Goal: Task Accomplishment & Management: Manage account settings

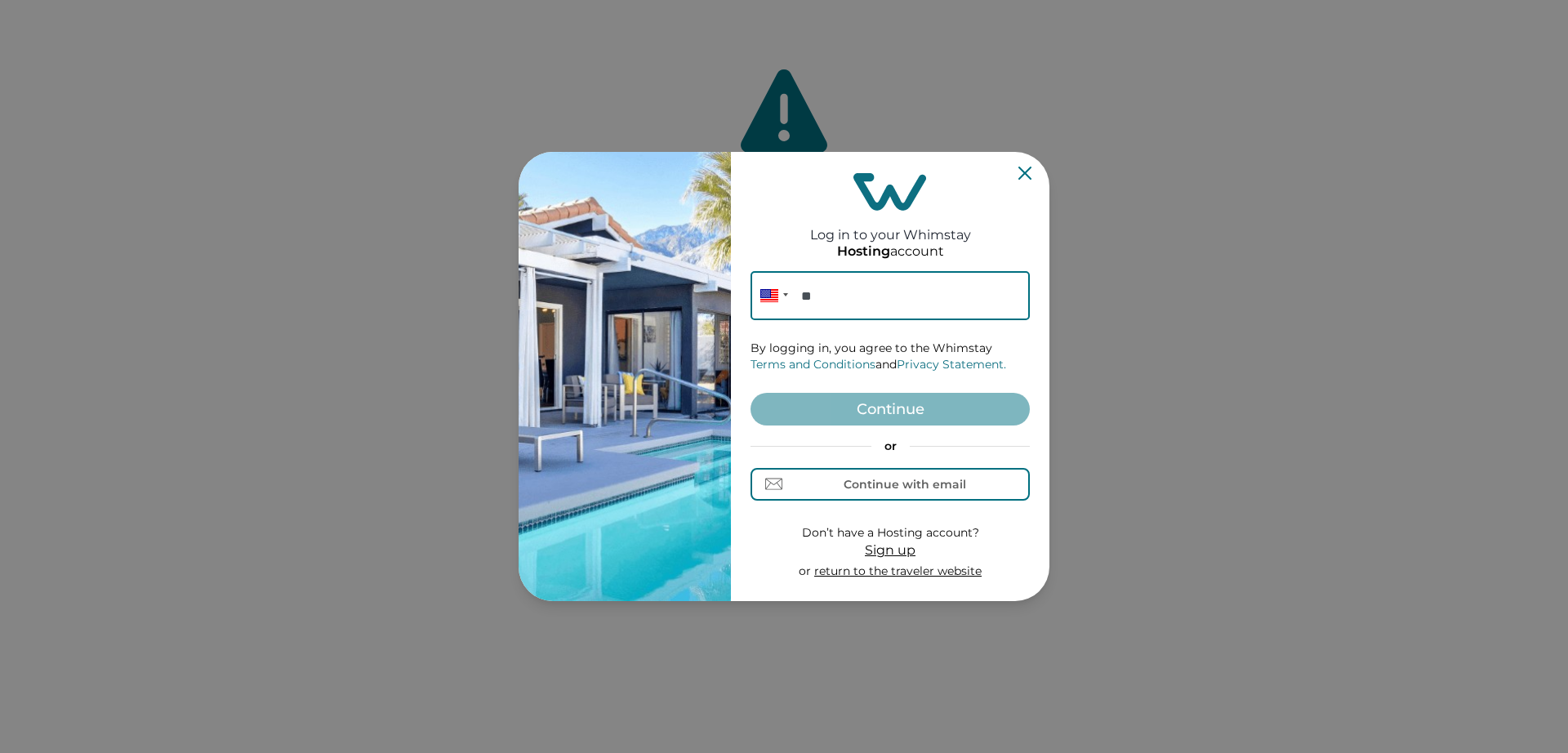
click at [876, 310] on input "**" at bounding box center [890, 294] width 279 height 49
paste input "**********"
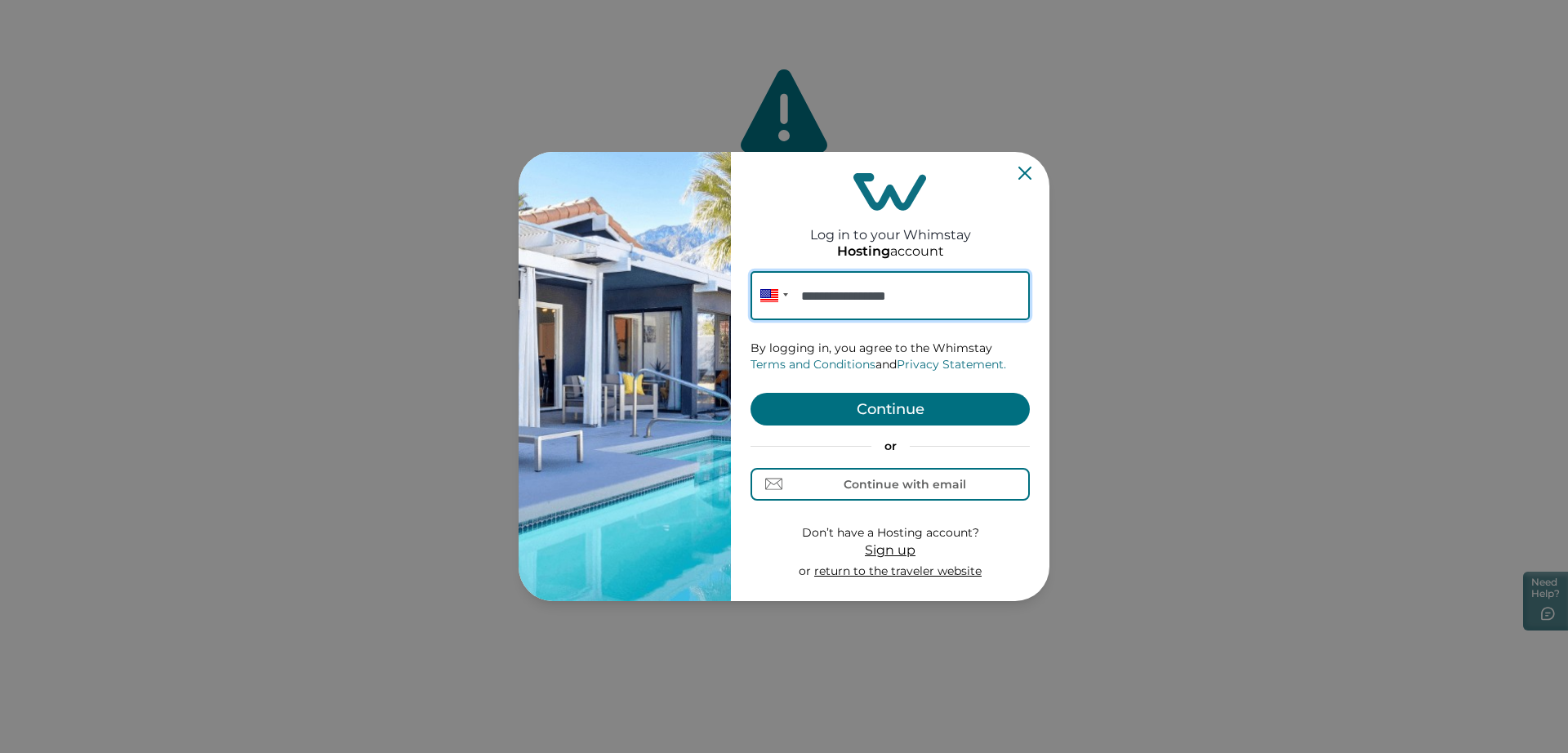
type input "**********"
click at [819, 402] on button "Continue" at bounding box center [890, 409] width 279 height 33
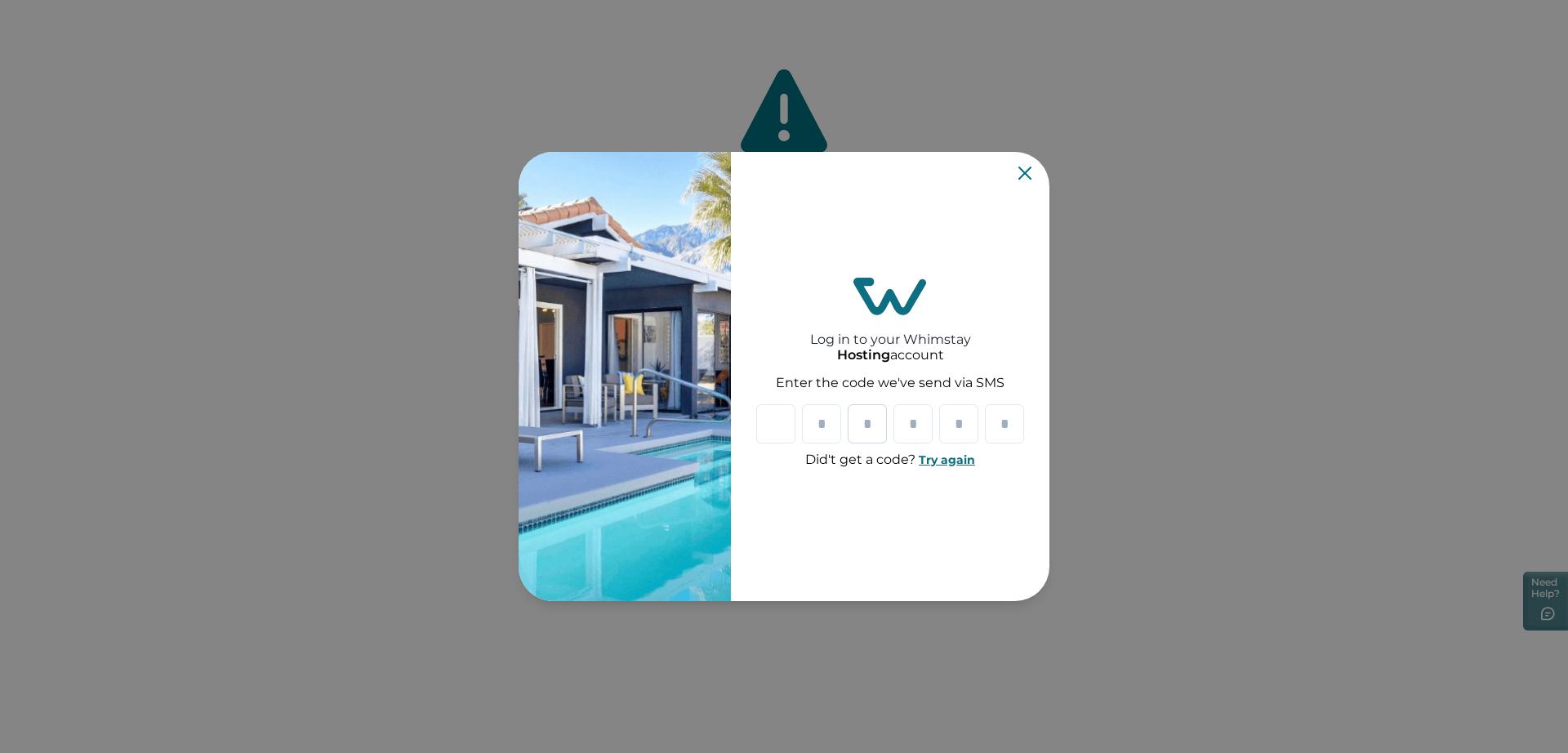
type input "*"
paste input "*"
type input "*"
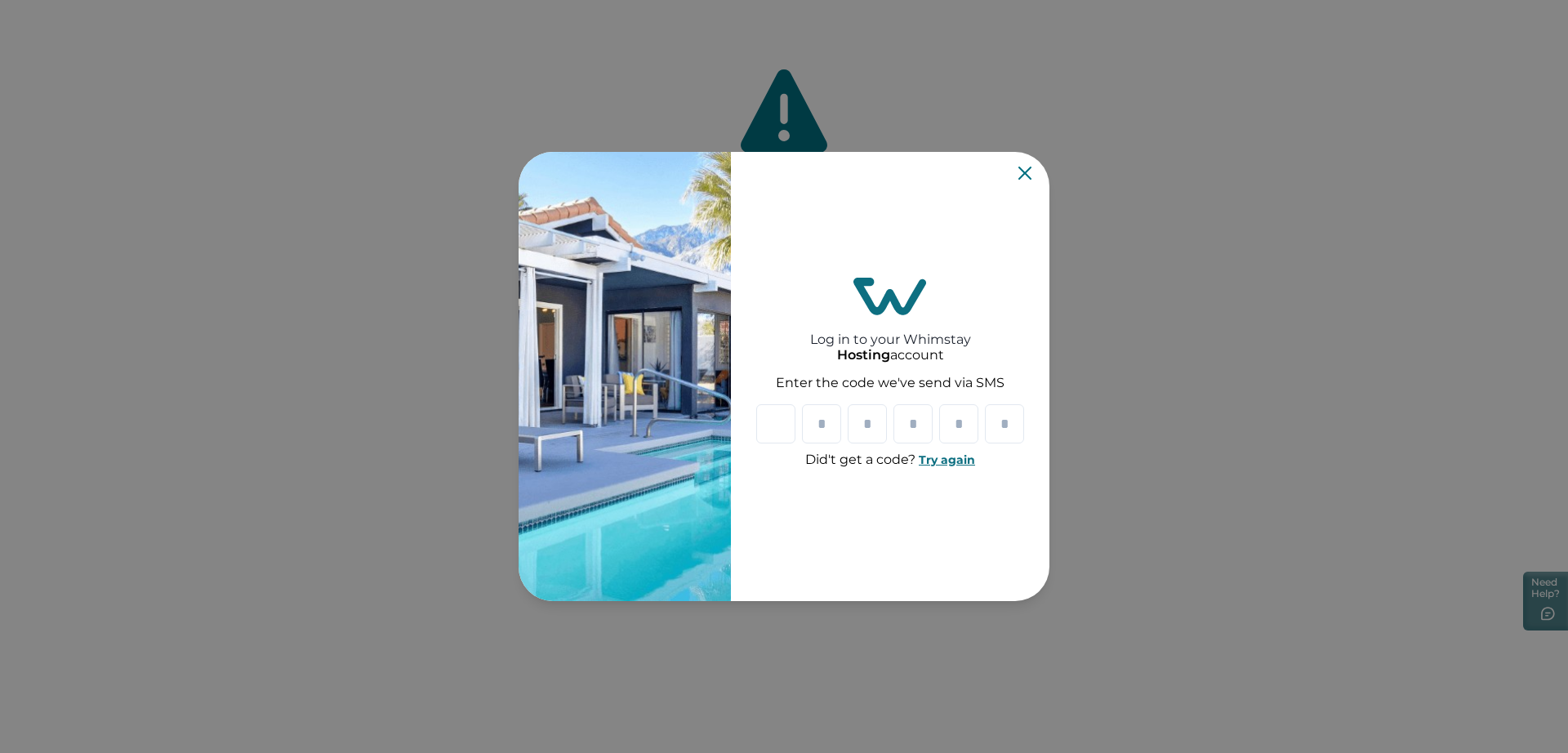
type input "*"
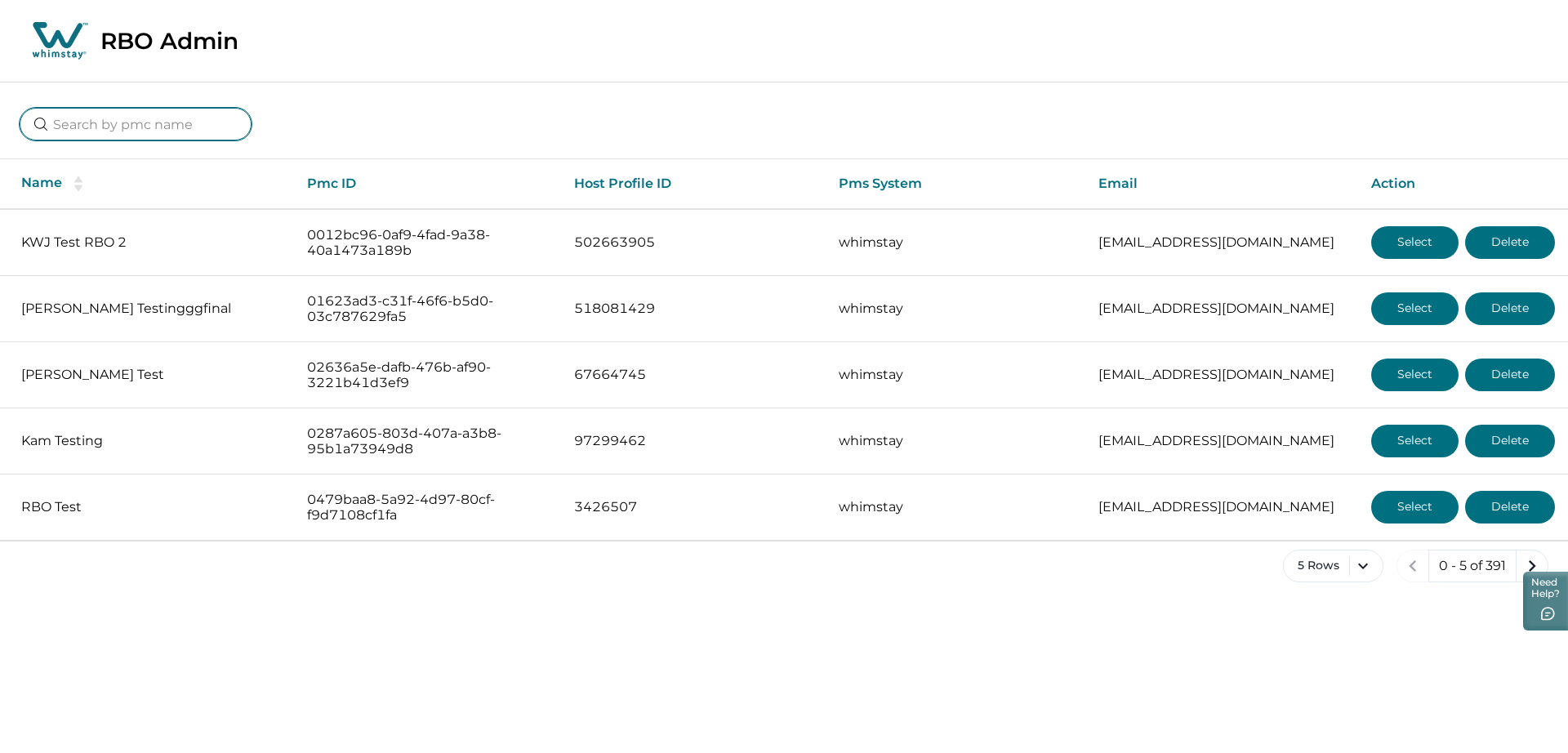
click at [161, 133] on input at bounding box center [135, 124] width 232 height 33
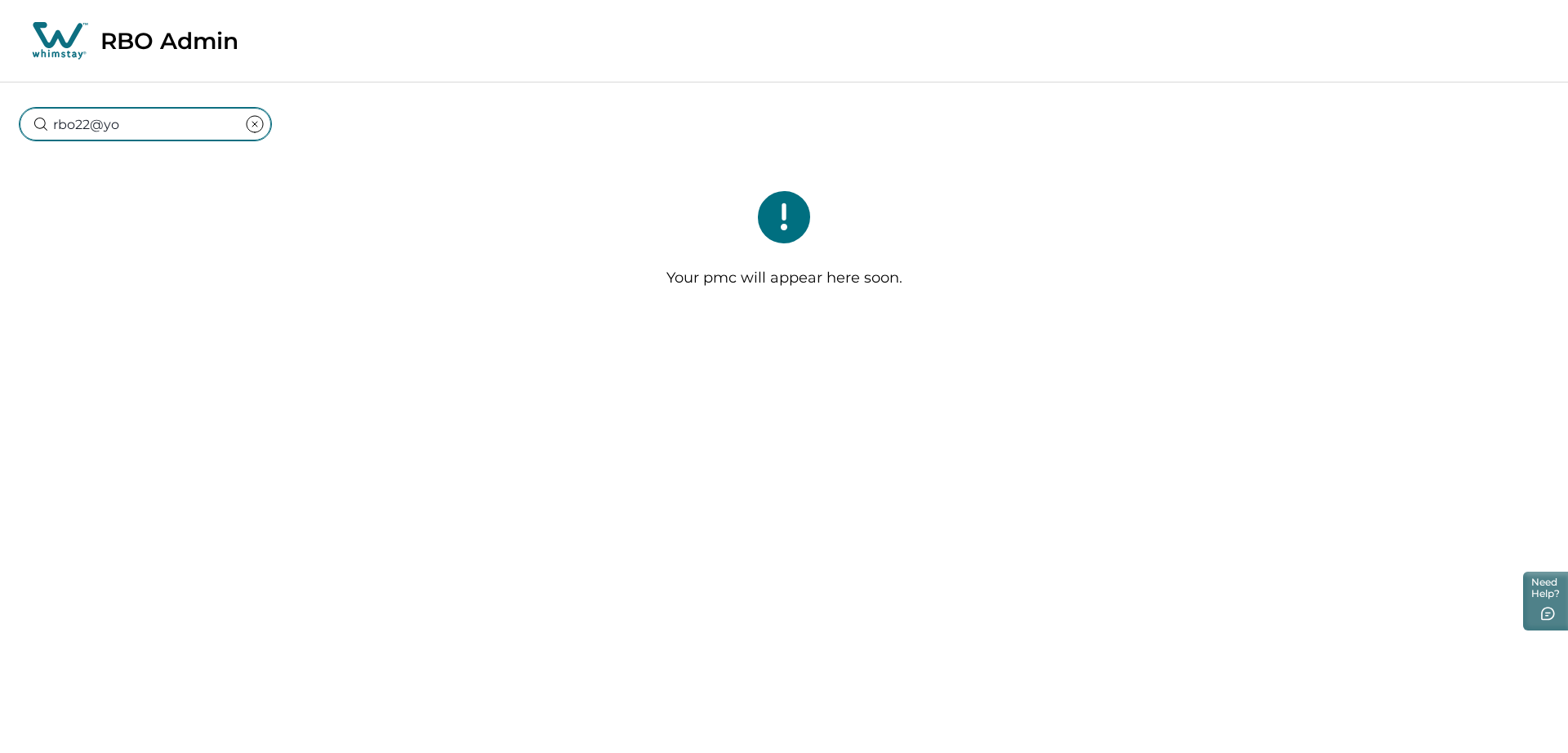
type input "rbo22@y"
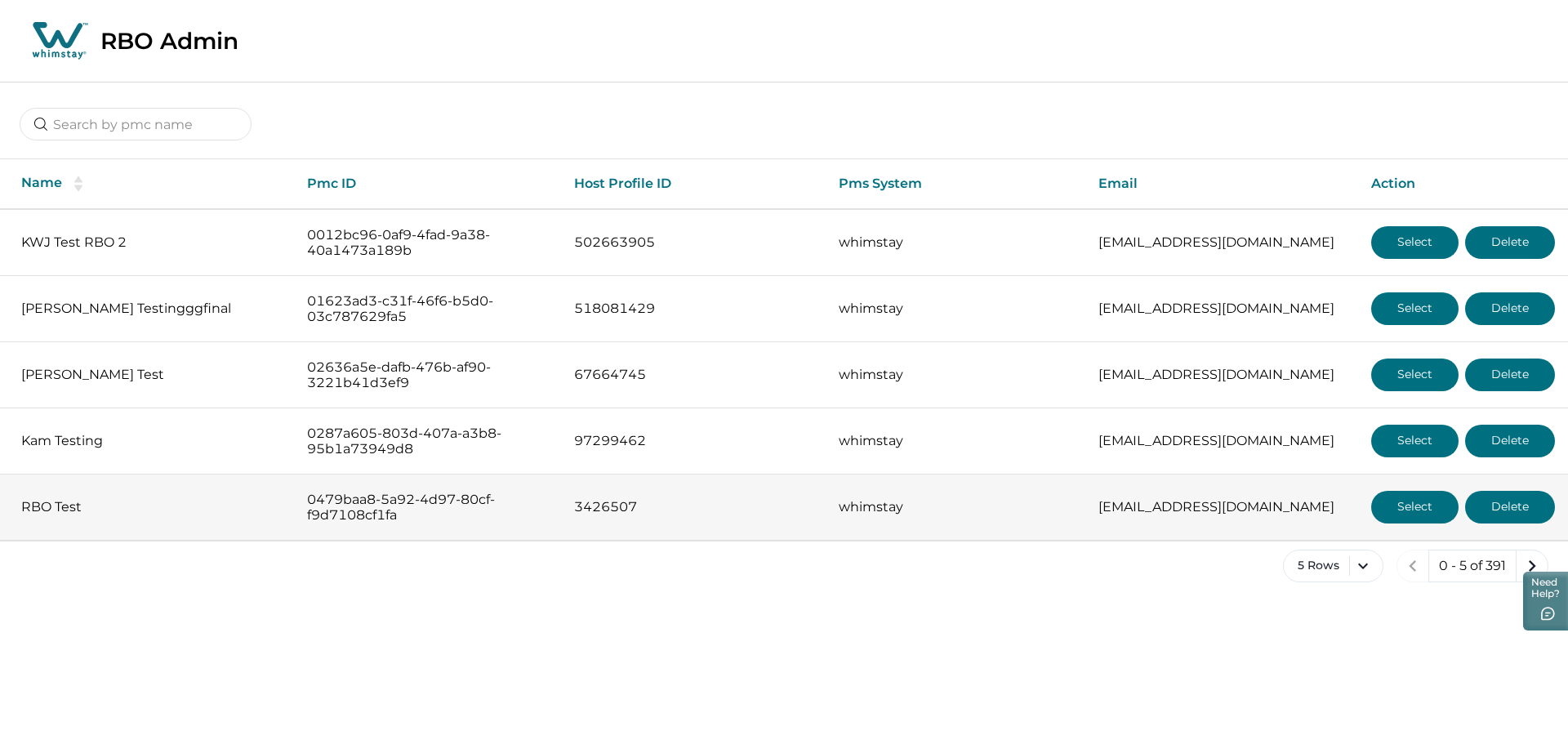
click at [1395, 502] on button "Select" at bounding box center [1414, 507] width 87 height 33
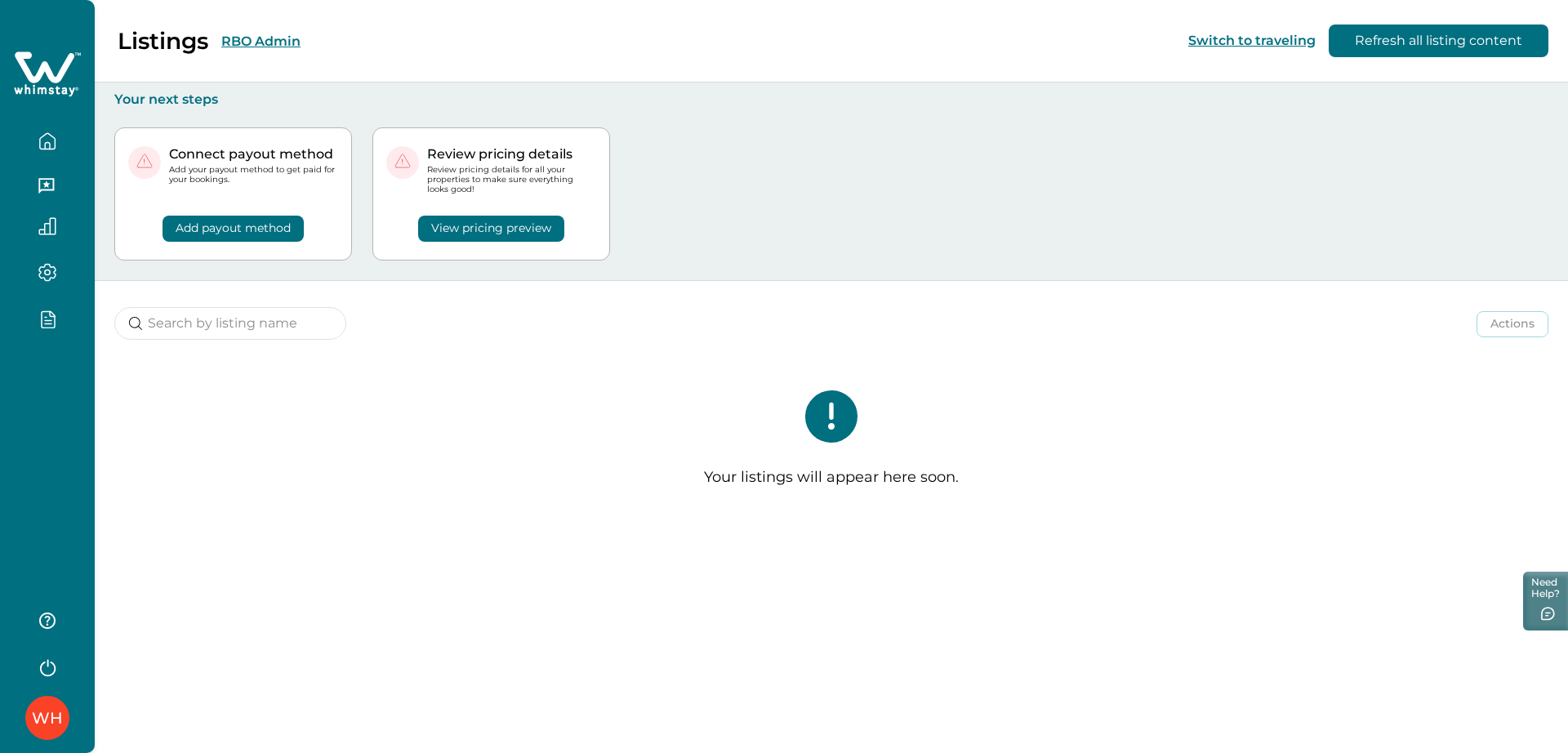
click at [275, 46] on button "RBO Admin" at bounding box center [261, 40] width 79 height 16
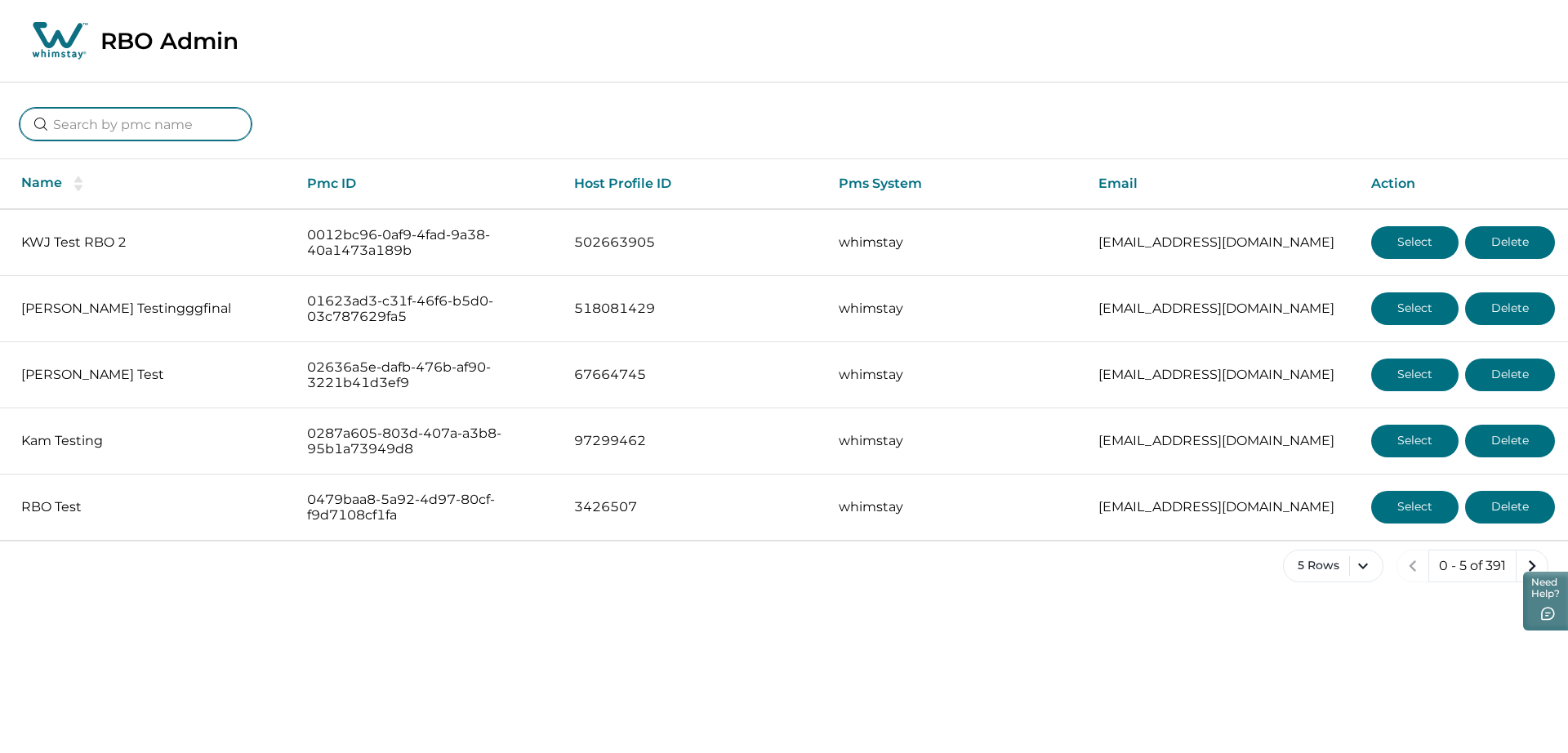
click at [148, 130] on input at bounding box center [135, 124] width 232 height 33
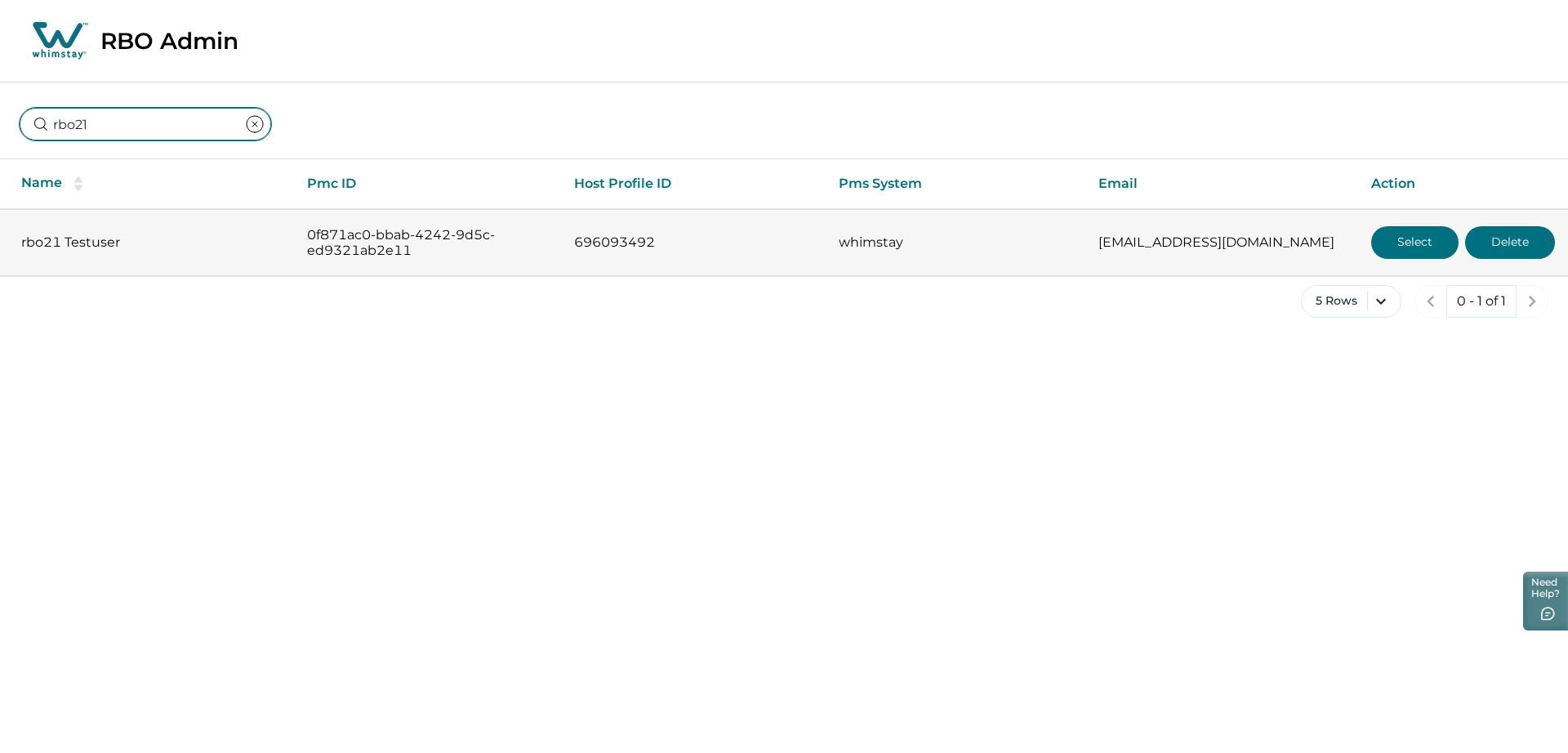
type input "rbo21"
click at [1421, 235] on button "Select" at bounding box center [1414, 243] width 87 height 33
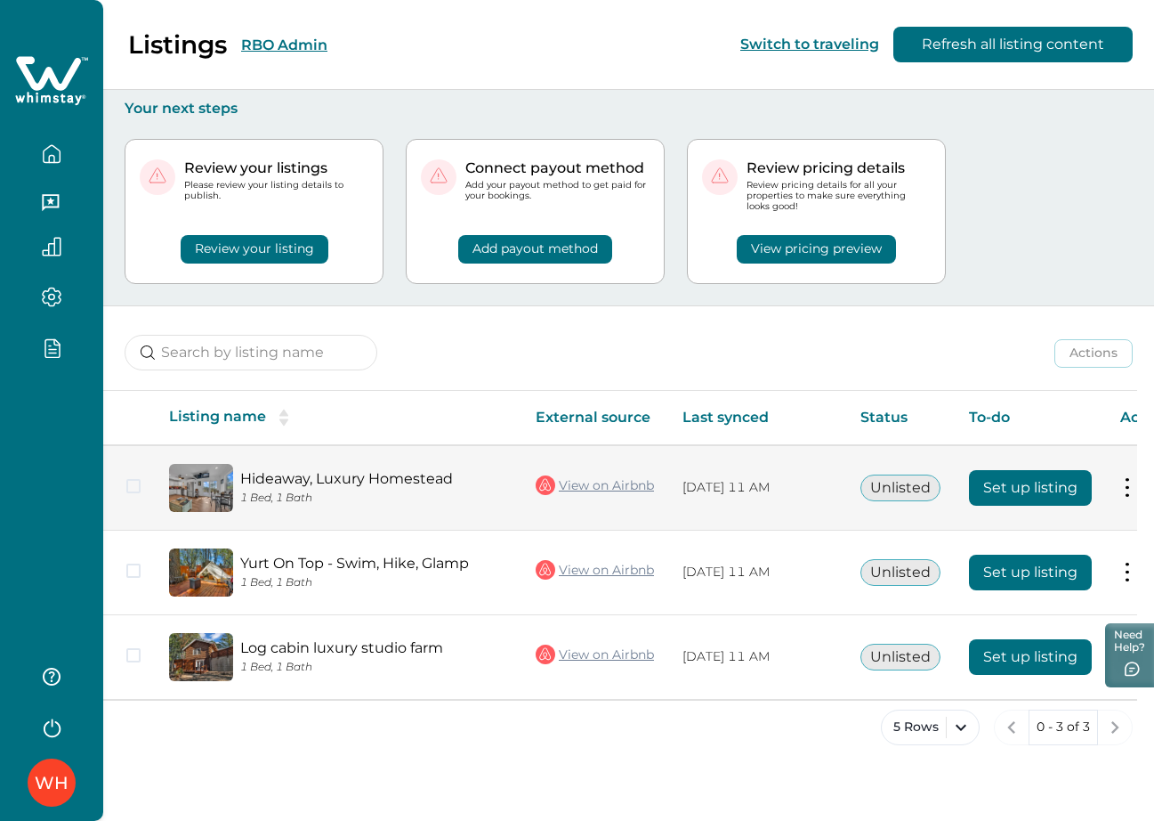
click at [133, 487] on span at bounding box center [133, 486] width 14 height 14
click at [133, 487] on polyline at bounding box center [134, 485] width 8 height 7
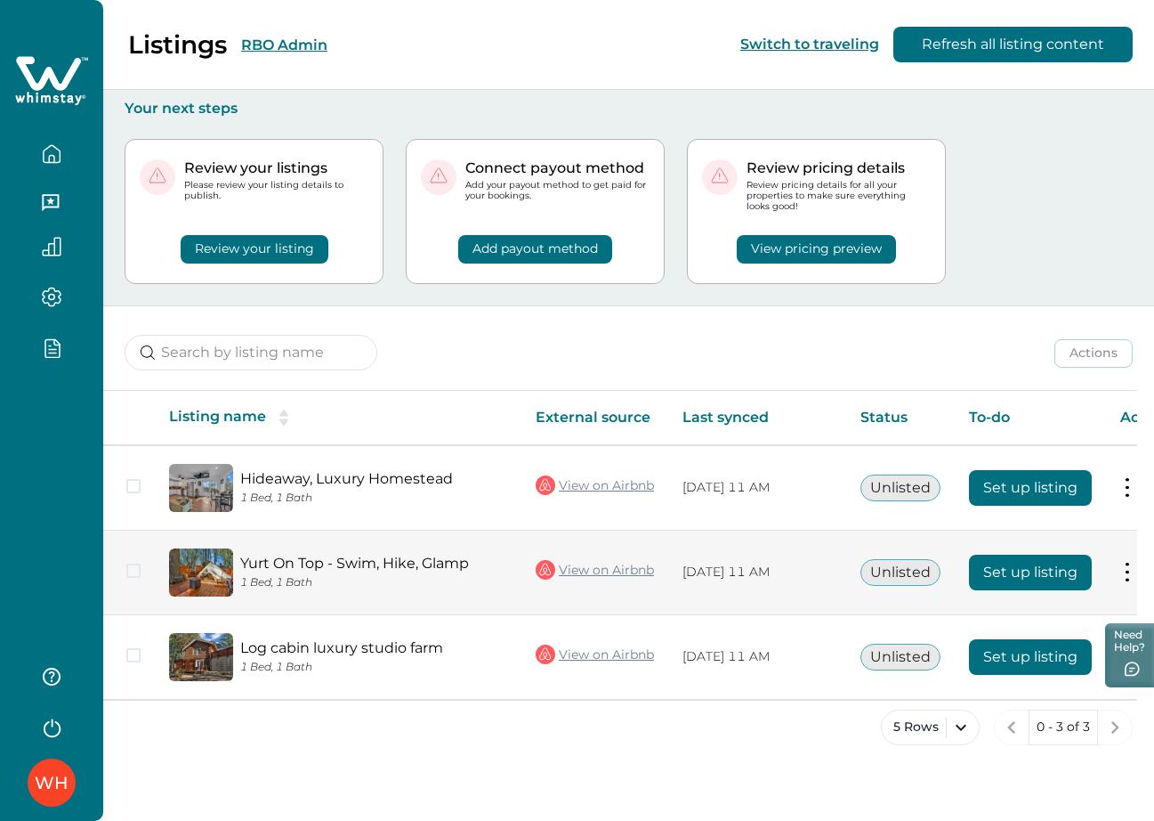
scroll to position [0, 1]
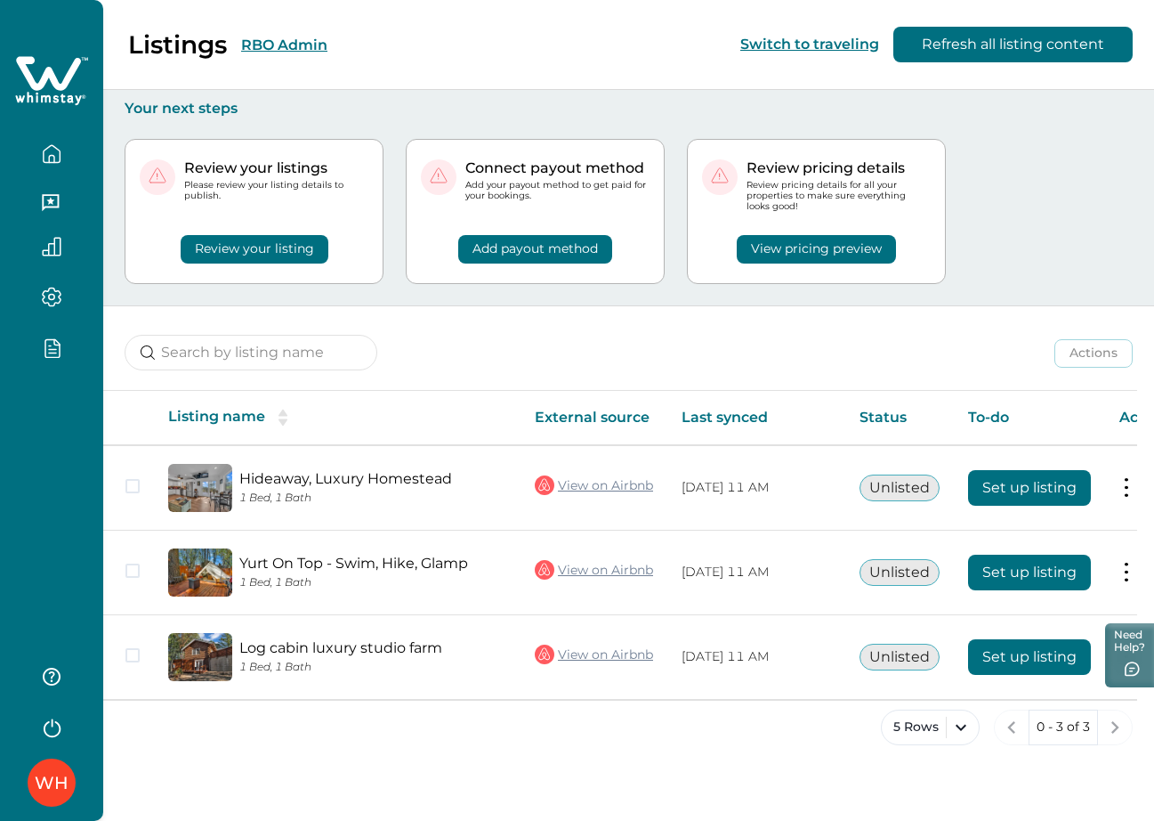
click at [688, 325] on div "Actions Actions Publish listing Unlist listing" at bounding box center [628, 339] width 1051 height 66
click at [1024, 214] on div "Review your listings Please review your listing details to publish. Review your…" at bounding box center [629, 211] width 1008 height 188
click at [1017, 121] on div "Review your listings Please review your listing details to publish. Review your…" at bounding box center [629, 211] width 1008 height 188
